Goal: Task Accomplishment & Management: Manage account settings

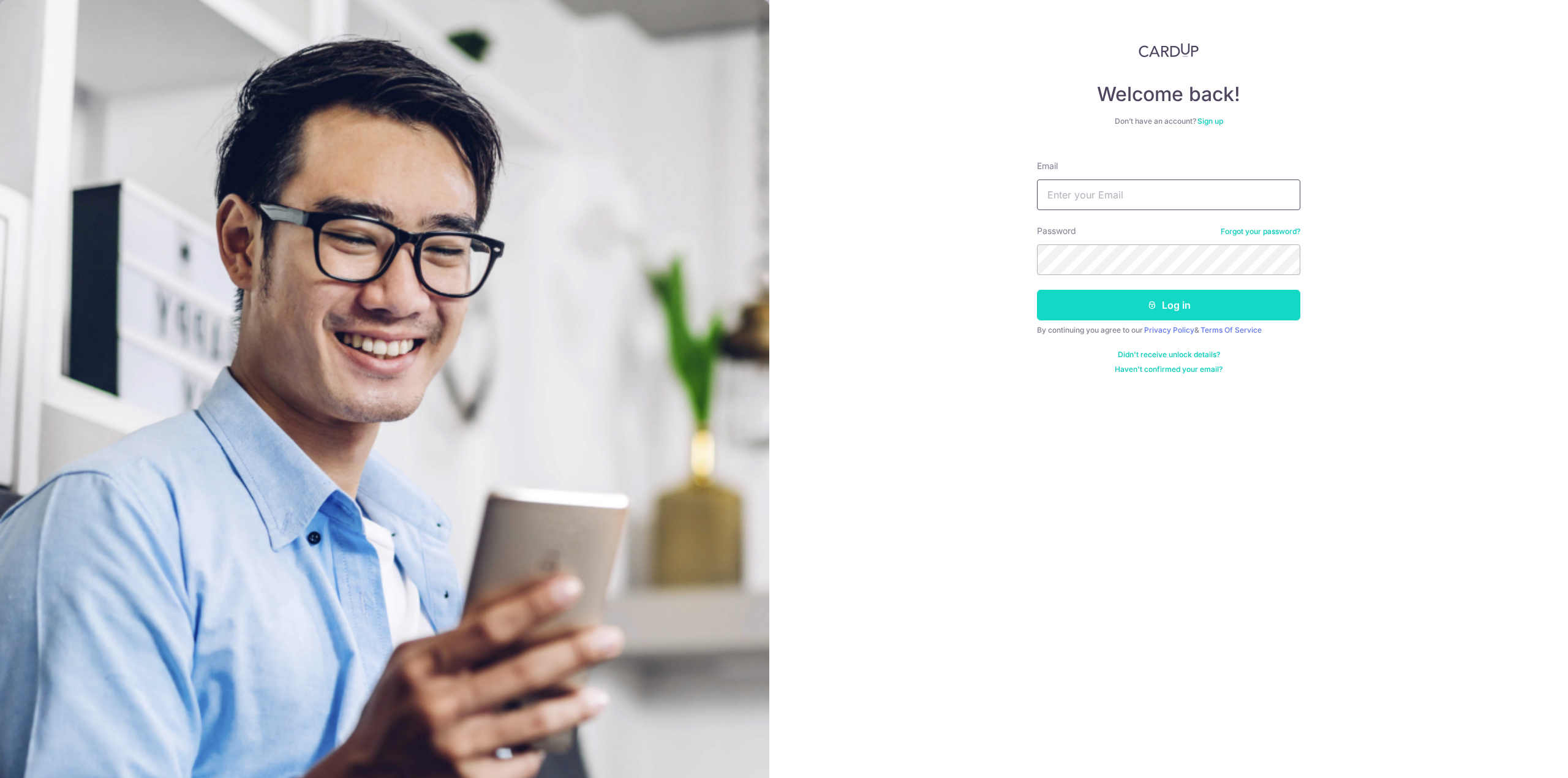
type input "[EMAIL_ADDRESS][DOMAIN_NAME]"
click at [1116, 292] on button "Log in" at bounding box center [1168, 305] width 264 height 30
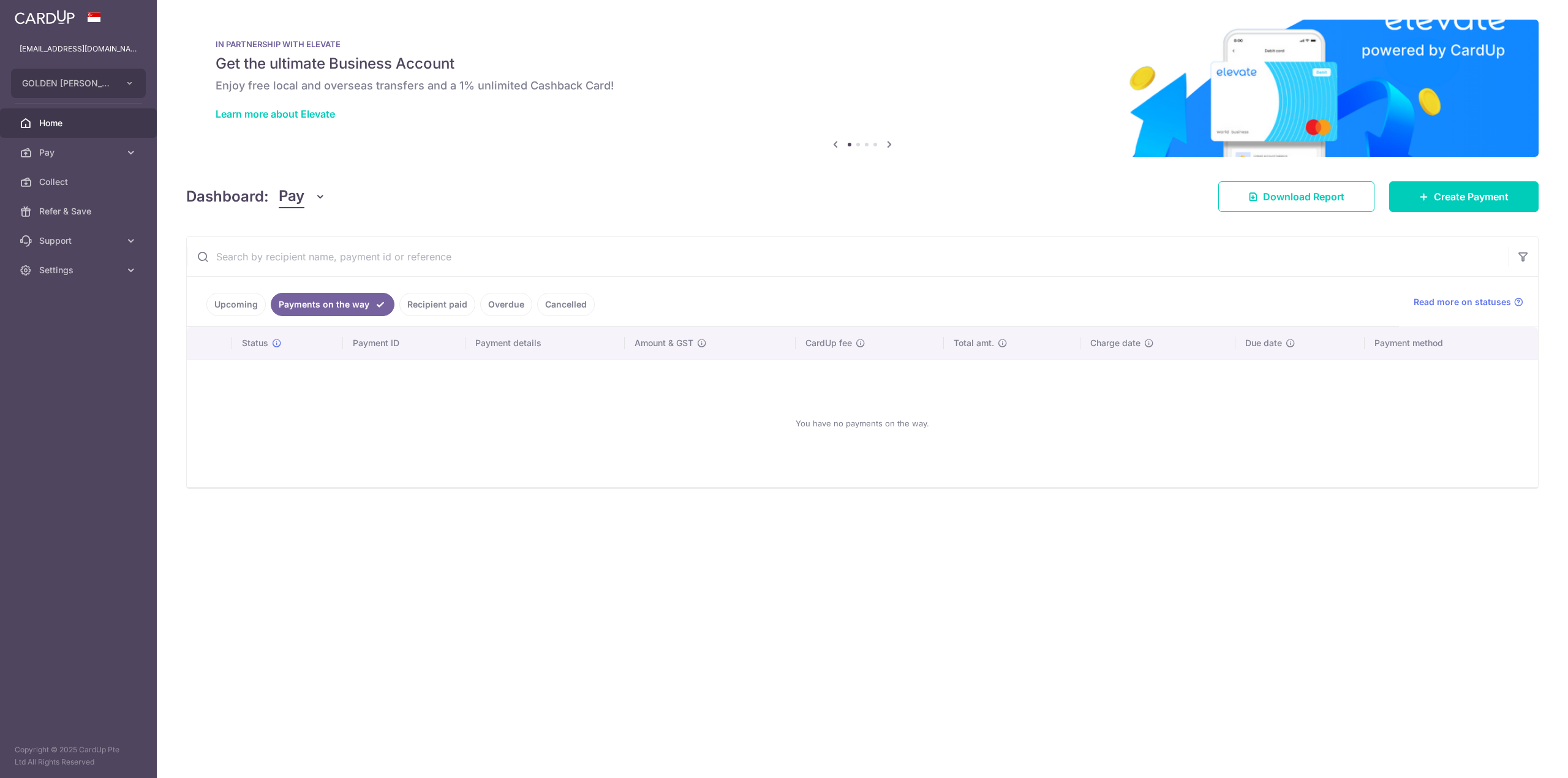
click at [479, 343] on th "Payment details" at bounding box center [545, 342] width 160 height 32
click at [476, 317] on ul "Upcoming Payments on the way Recipient paid Overdue Cancelled" at bounding box center [793, 301] width 1212 height 49
click at [471, 307] on link "Recipient paid" at bounding box center [437, 304] width 76 height 23
